Goal: Find specific page/section: Find specific page/section

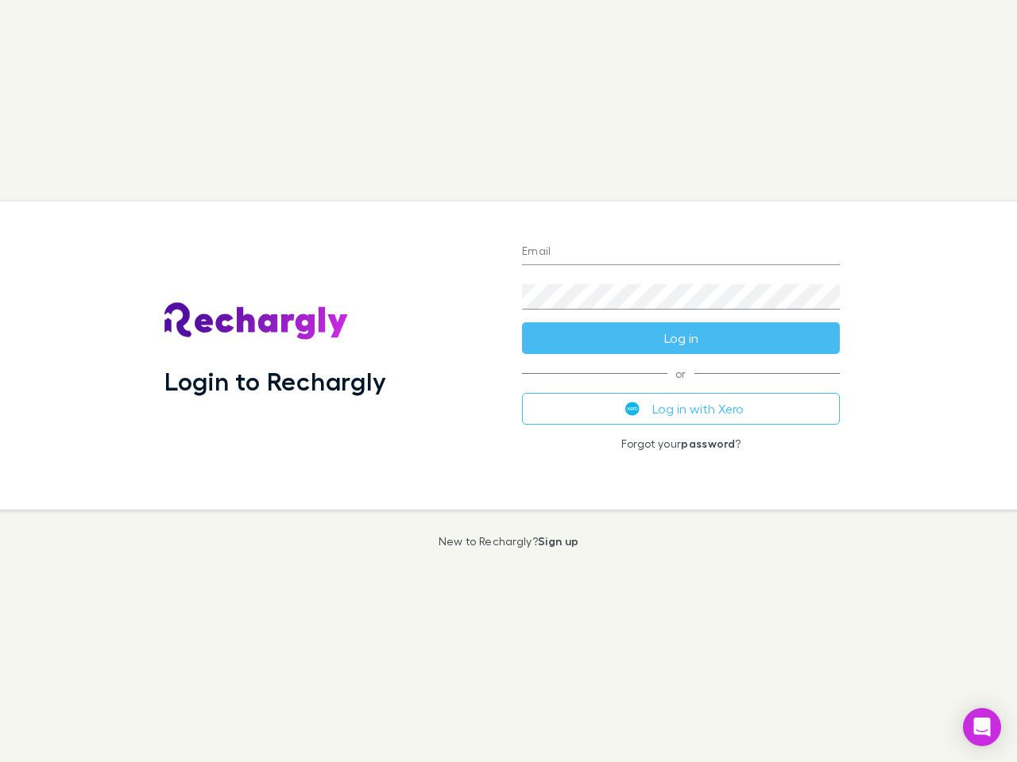
click at [508, 381] on div "Login to Rechargly" at bounding box center [330, 356] width 357 height 308
click at [681, 253] on input "Email" at bounding box center [681, 252] width 318 height 25
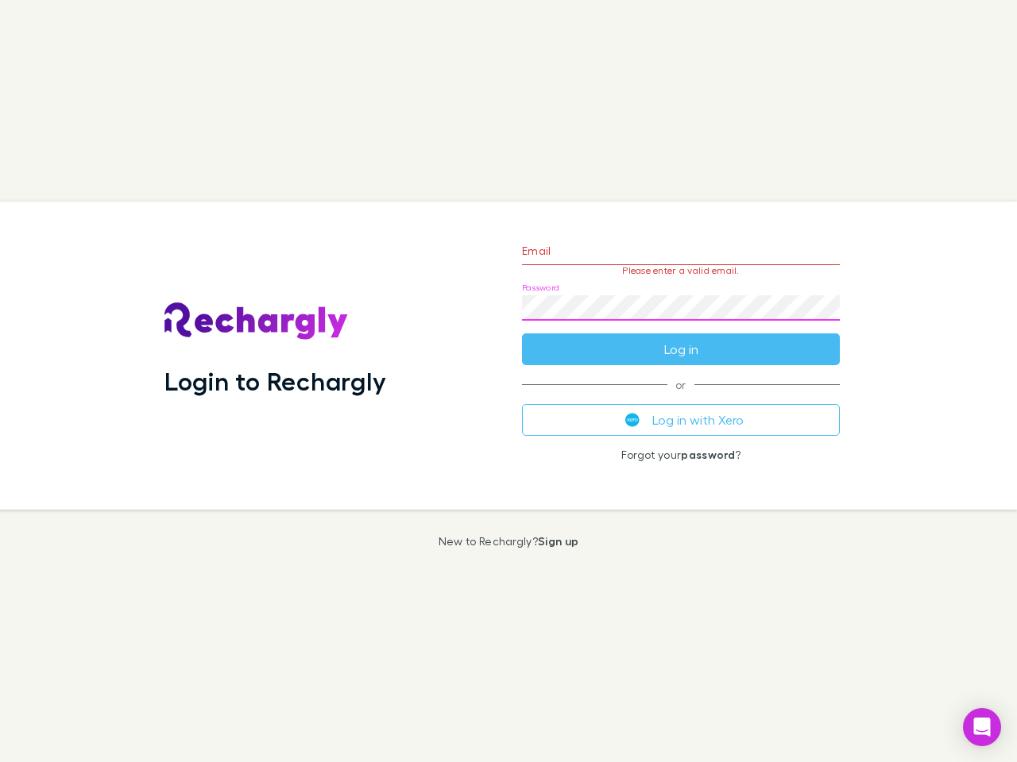
click at [681, 338] on form "Email Please enter a valid email. Password Log in" at bounding box center [681, 296] width 318 height 138
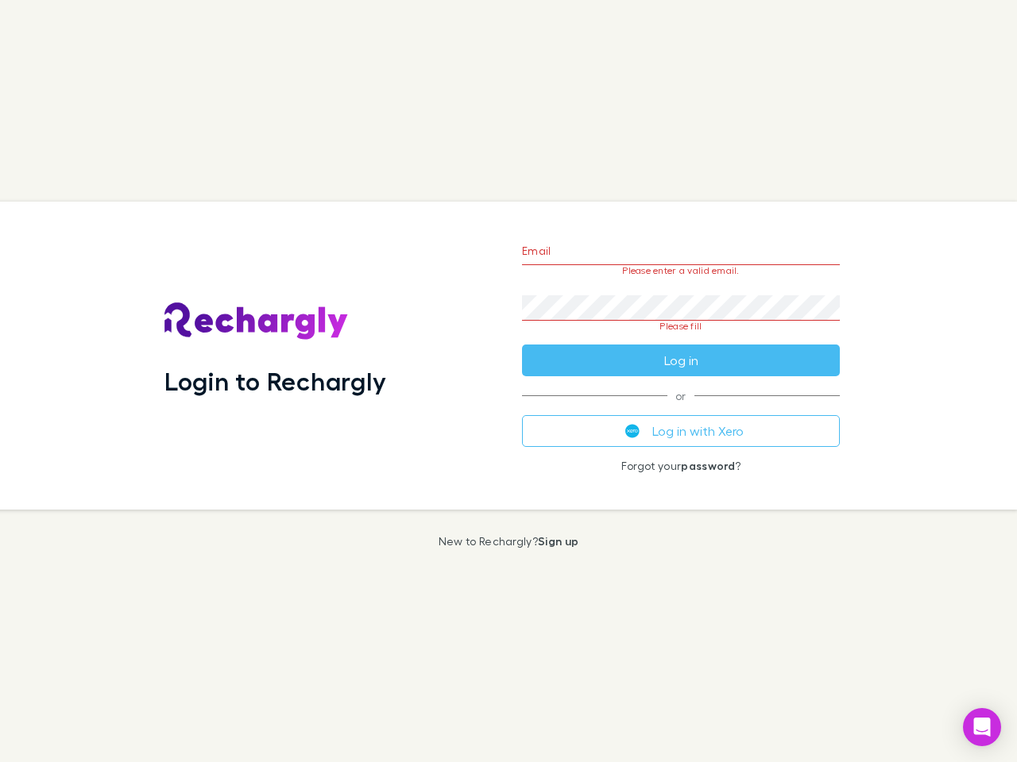
click at [681, 409] on div "Email Please enter a valid email. Password Please fill Log in or Log in with Xe…" at bounding box center [680, 356] width 343 height 308
click at [982, 728] on icon "Open Intercom Messenger" at bounding box center [982, 727] width 17 height 19
